Goal: Information Seeking & Learning: Learn about a topic

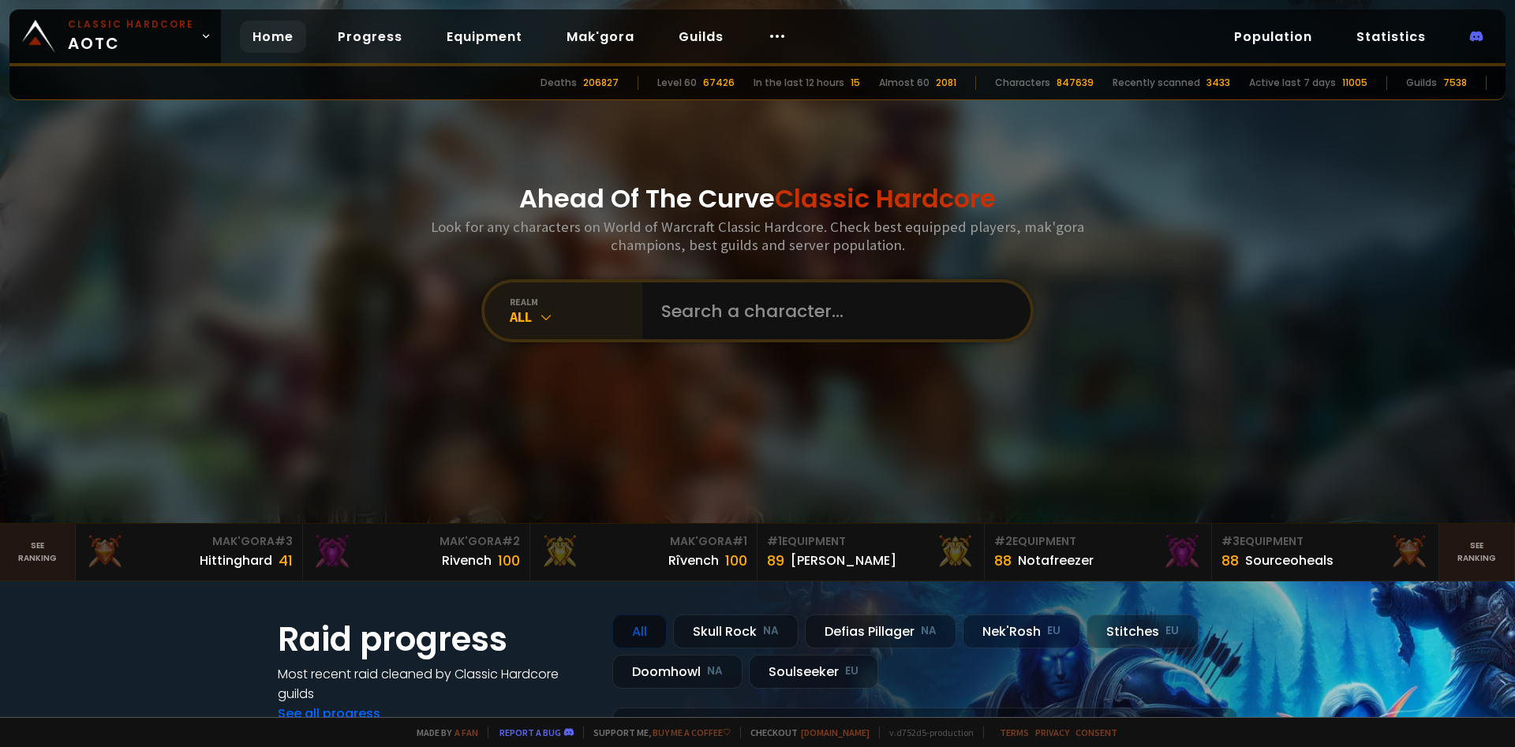
click at [562, 315] on div "All" at bounding box center [576, 317] width 133 height 18
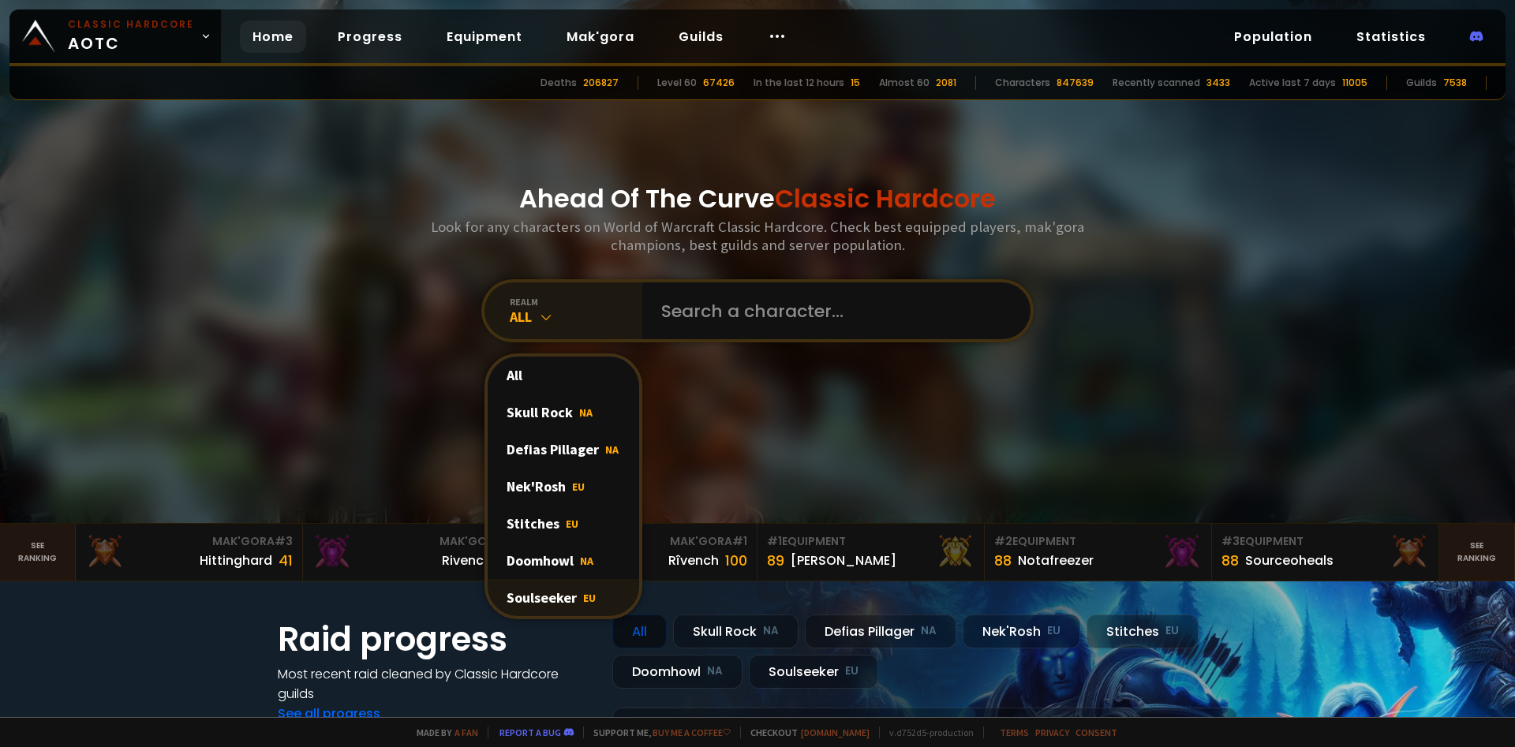
click at [593, 588] on div "Soulseeker EU" at bounding box center [563, 597] width 151 height 37
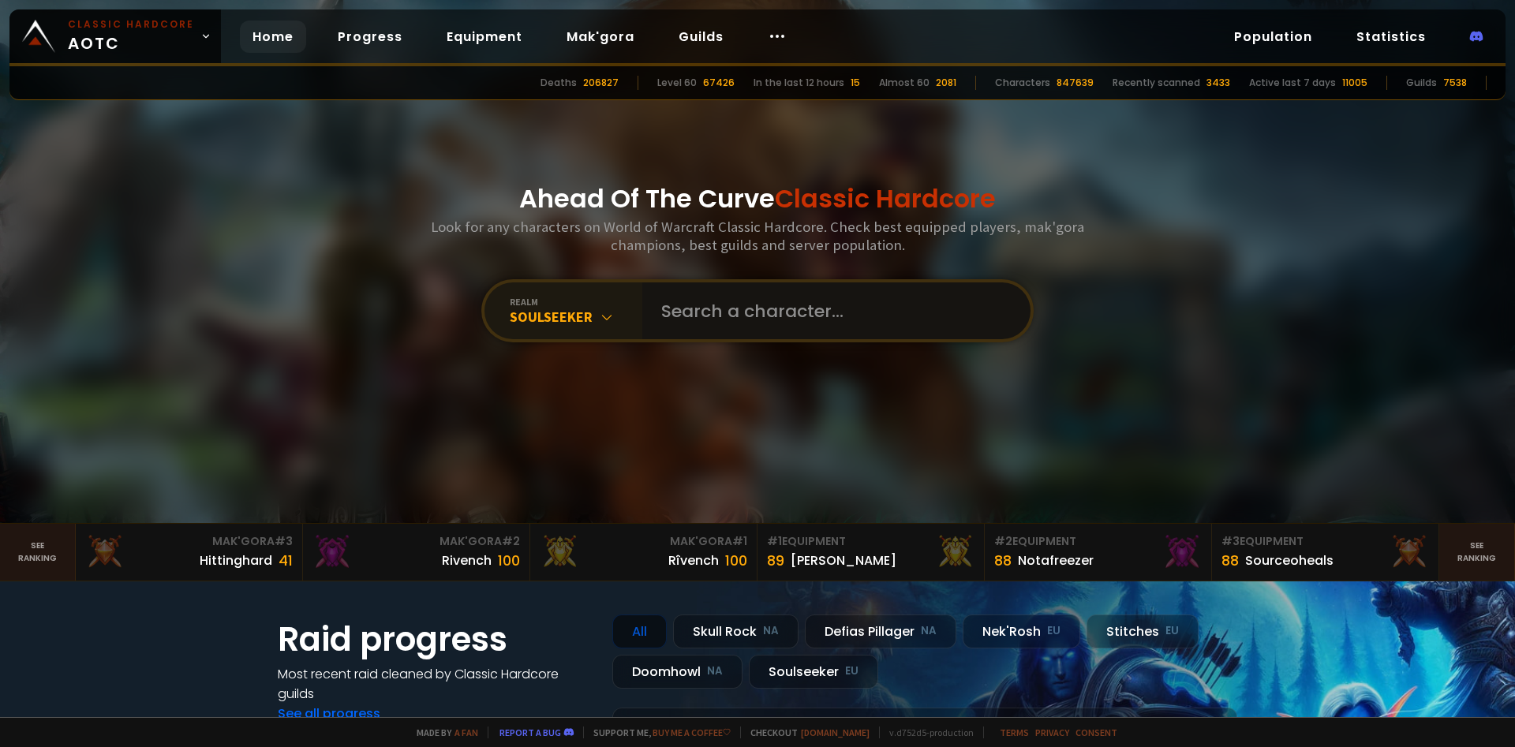
click at [734, 308] on input "text" at bounding box center [832, 310] width 360 height 57
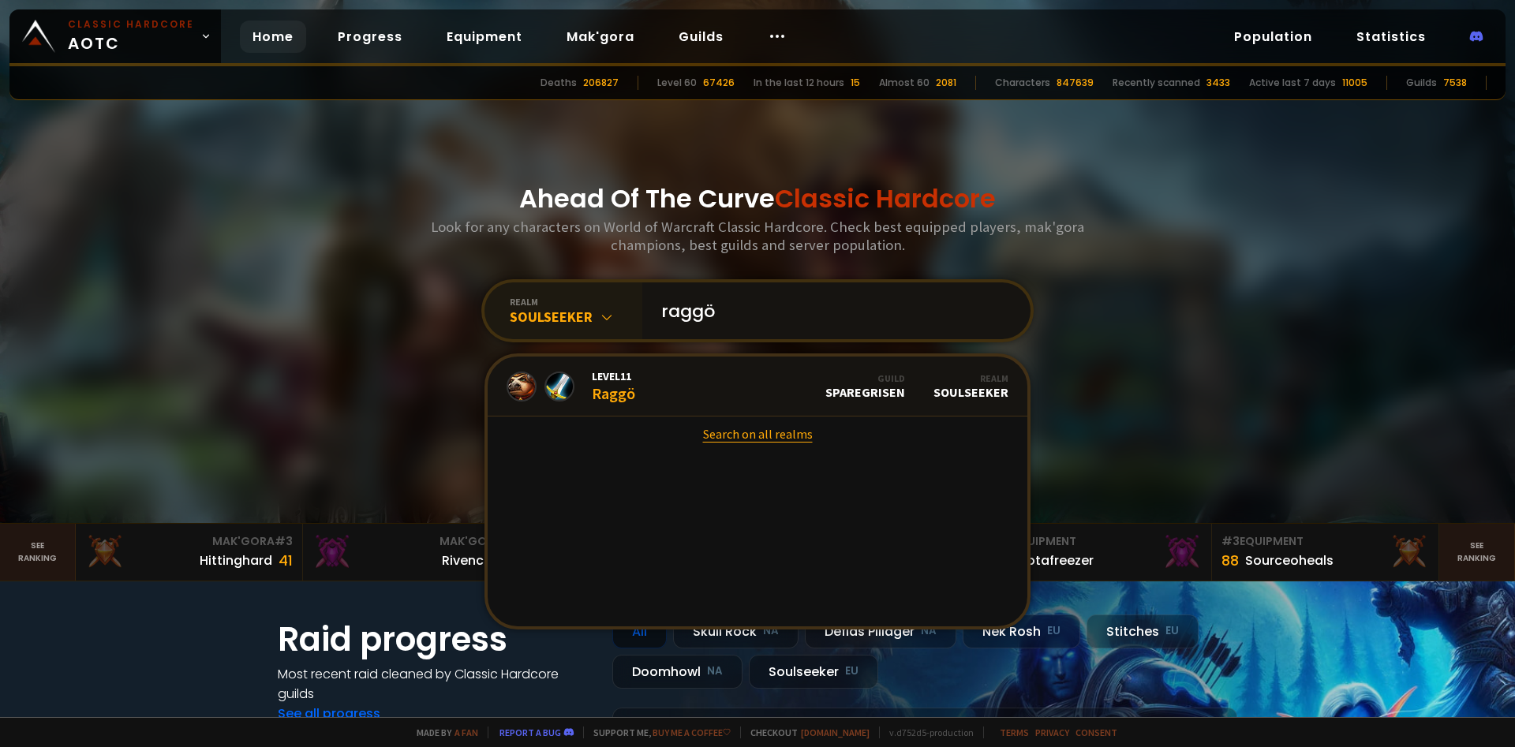
type input "raggö"
click at [768, 442] on link "Search on all realms" at bounding box center [758, 434] width 540 height 35
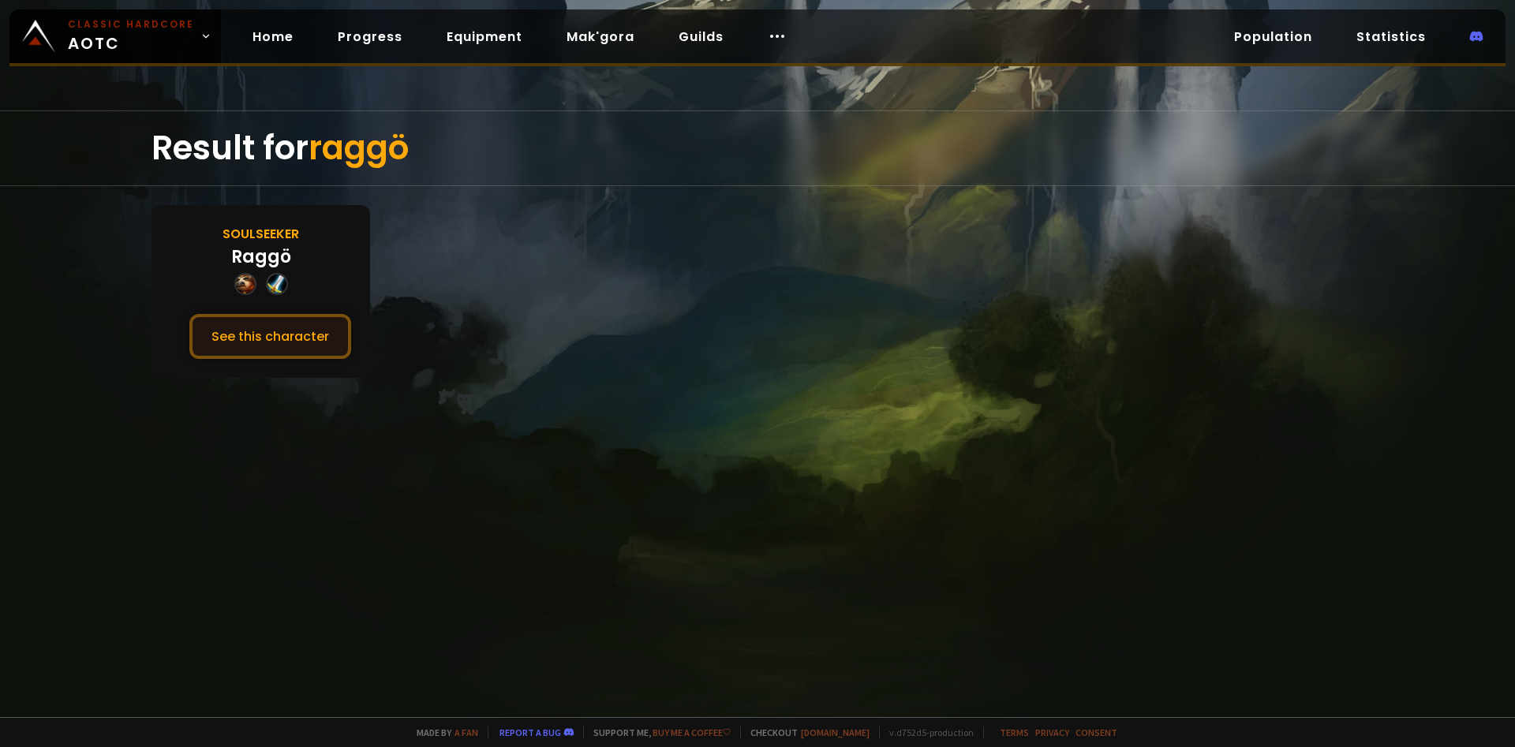
click at [288, 340] on button "See this character" at bounding box center [270, 336] width 162 height 45
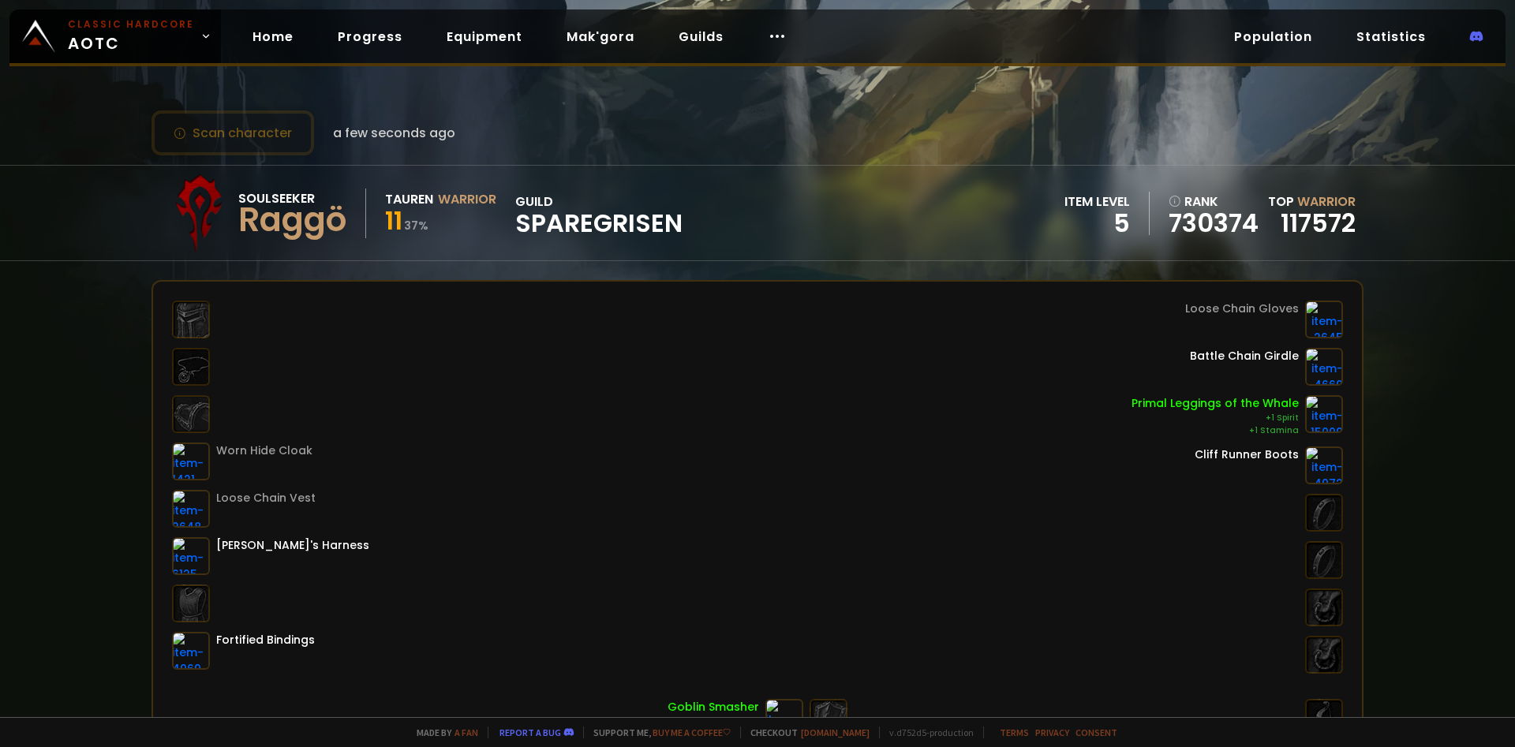
click at [760, 352] on div "Worn Hide Cloak Loose Chain Vest Brawler's Harness Fortified Bindings Loose Cha…" at bounding box center [757, 487] width 1171 height 373
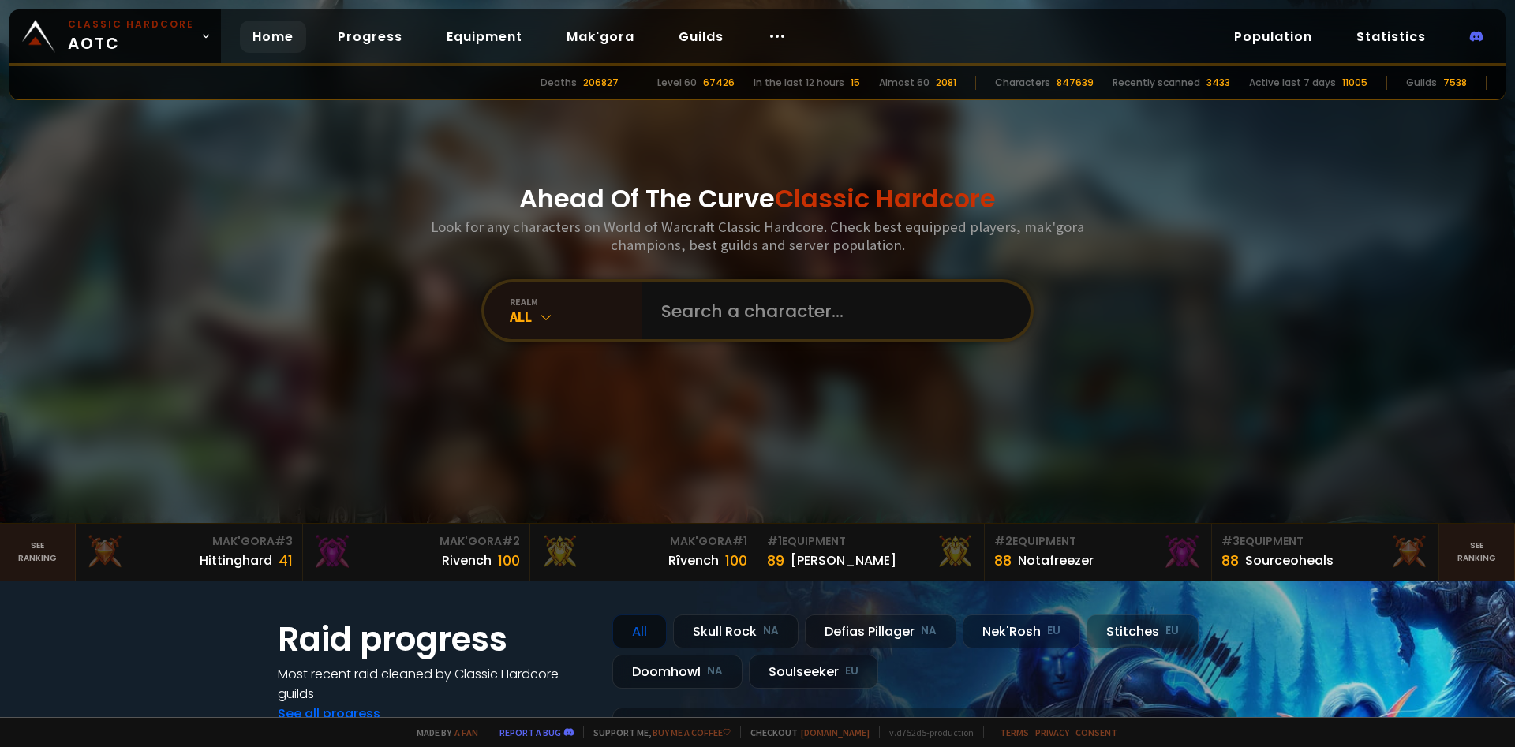
click at [1231, 228] on div at bounding box center [757, 261] width 1515 height 523
click at [697, 315] on input "text" at bounding box center [832, 310] width 360 height 57
type input "bjartexo"
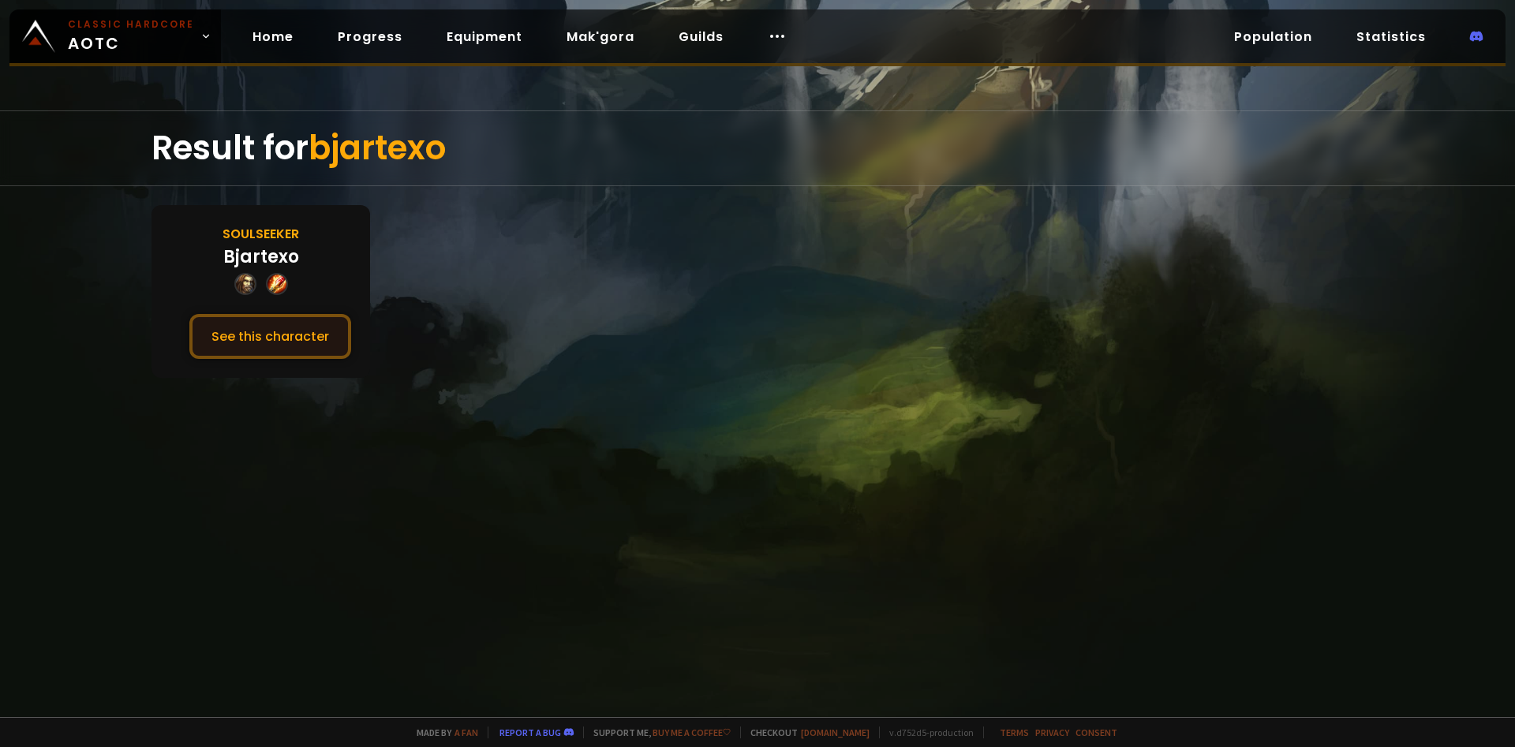
click at [287, 338] on button "See this character" at bounding box center [270, 336] width 162 height 45
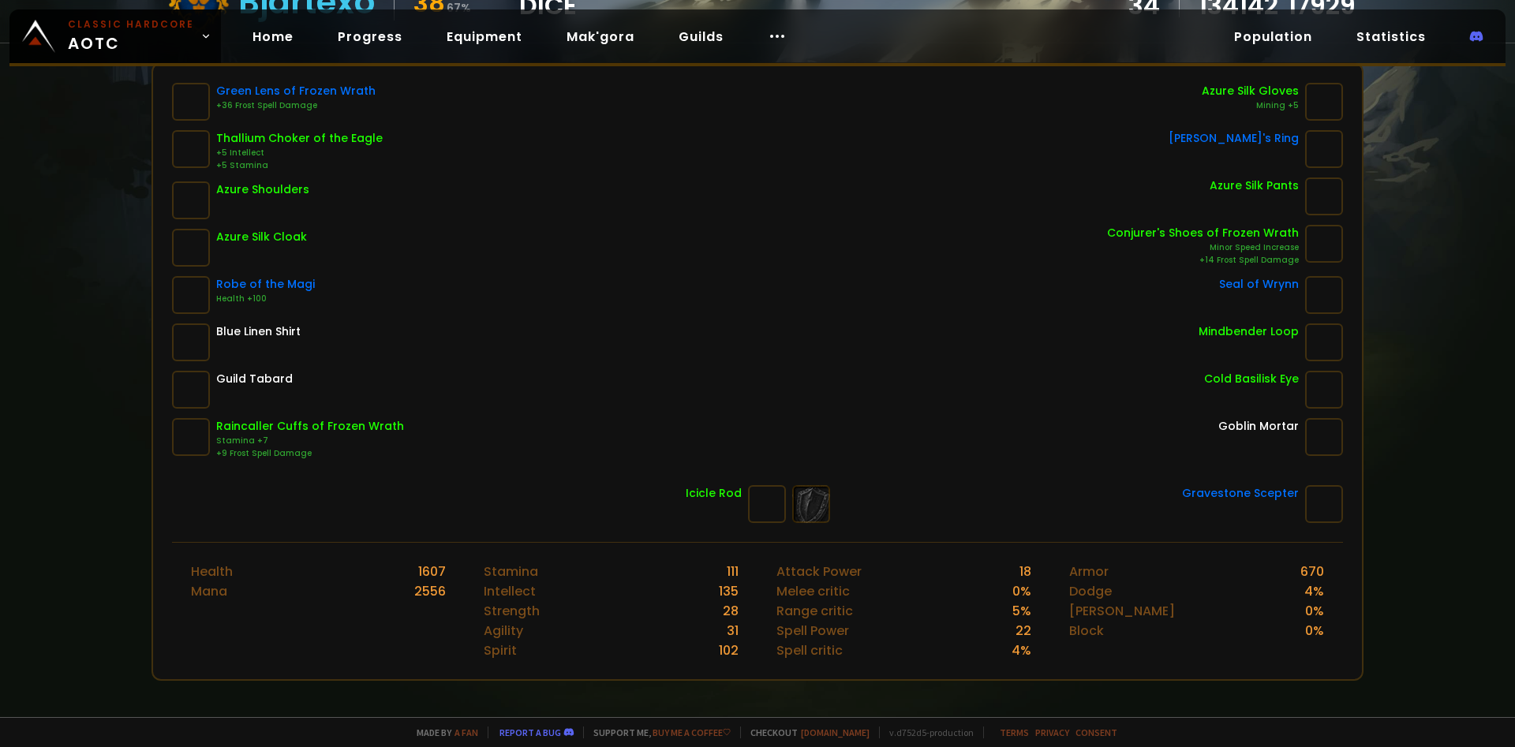
scroll to position [435, 0]
